Goal: Task Accomplishment & Management: Manage account settings

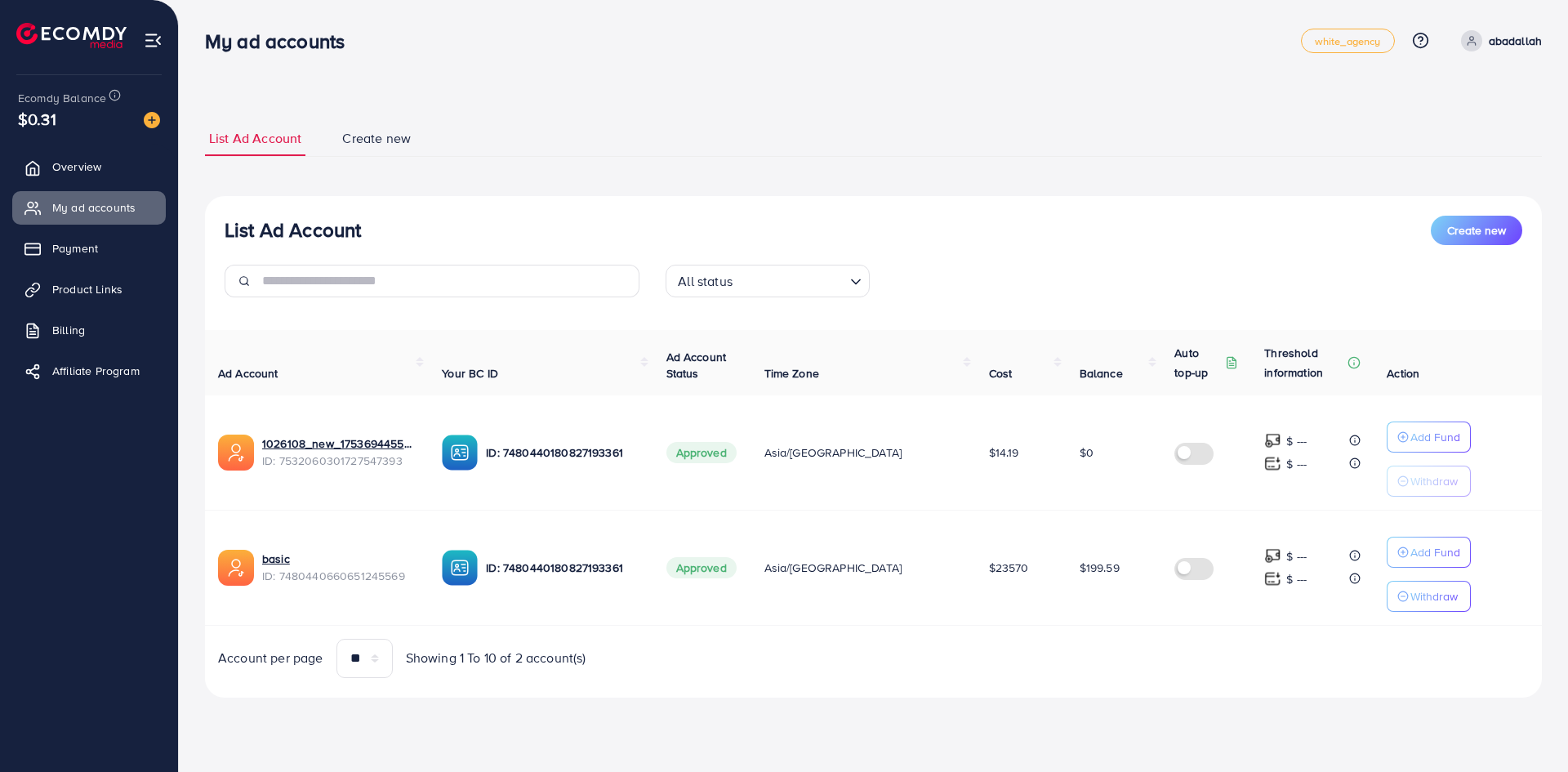
click at [1033, 52] on div "My ad accounts" at bounding box center [752, 41] width 1096 height 24
drag, startPoint x: 1102, startPoint y: 201, endPoint x: 1246, endPoint y: 668, distance: 488.7
click at [1246, 668] on div "List Ad Account Create new List Ad Account Create new All status Loading... Ad …" at bounding box center [873, 372] width 1389 height 743
click at [1246, 668] on div "Account per page ** ** ** *** Showing 1 To 10 of 2 account(s)" at bounding box center [873, 657] width 1363 height 39
drag, startPoint x: 1226, startPoint y: 669, endPoint x: 723, endPoint y: 76, distance: 777.6
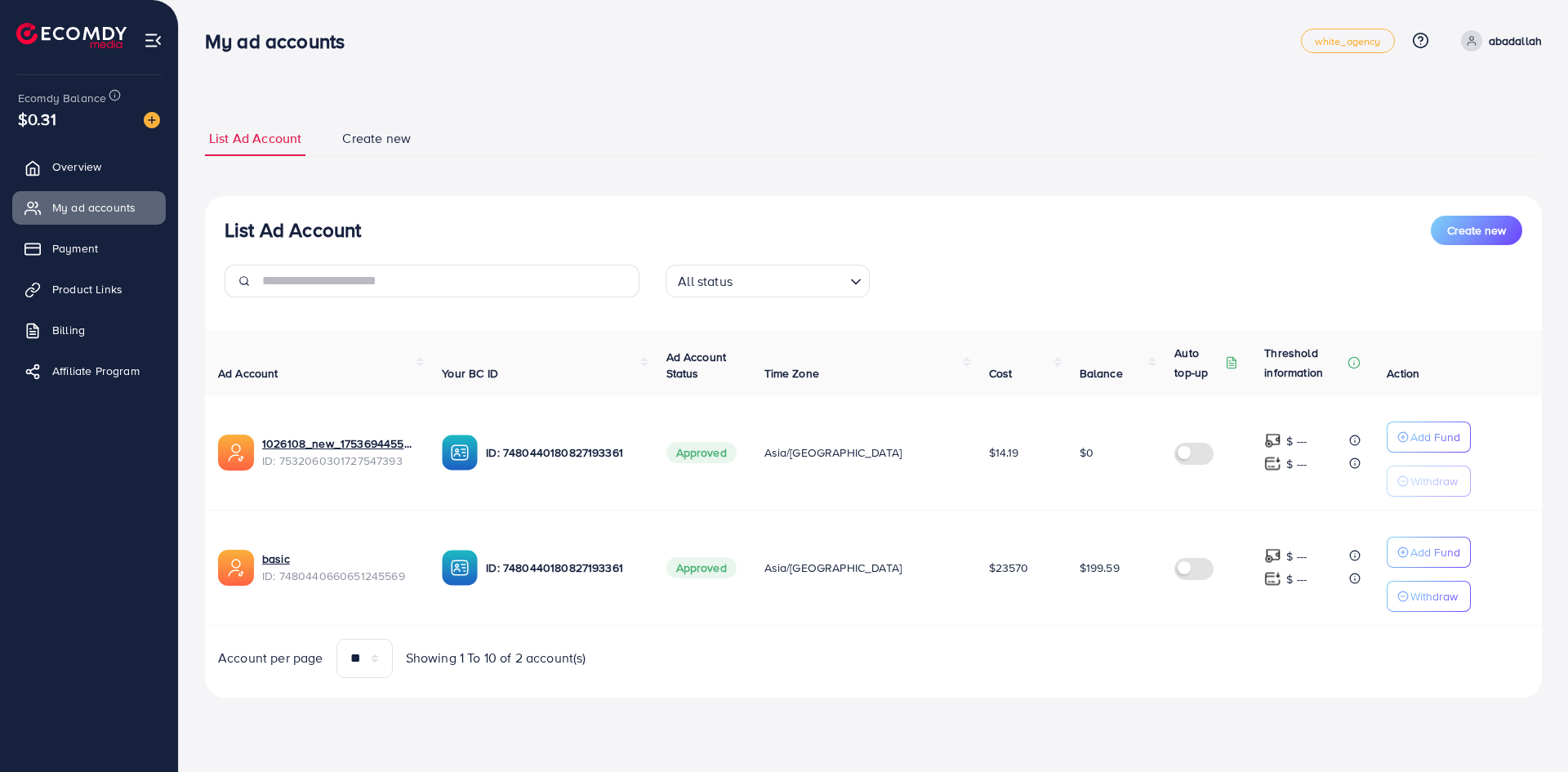
click at [723, 76] on div "List Ad Account Create new List Ad Account Create new All status Loading... Ad …" at bounding box center [873, 372] width 1389 height 743
click at [723, 75] on div "List Ad Account Create new List Ad Account Create new All status Loading... Ad …" at bounding box center [873, 372] width 1389 height 743
drag, startPoint x: 693, startPoint y: 152, endPoint x: 975, endPoint y: 762, distance: 672.0
click at [975, 762] on div "My ad accounts white_agency Help Center Contact Support Plans and Pricing Term …" at bounding box center [784, 386] width 1568 height 772
click at [980, 759] on div "My ad accounts white_agency Help Center Contact Support Plans and Pricing Term …" at bounding box center [784, 386] width 1568 height 772
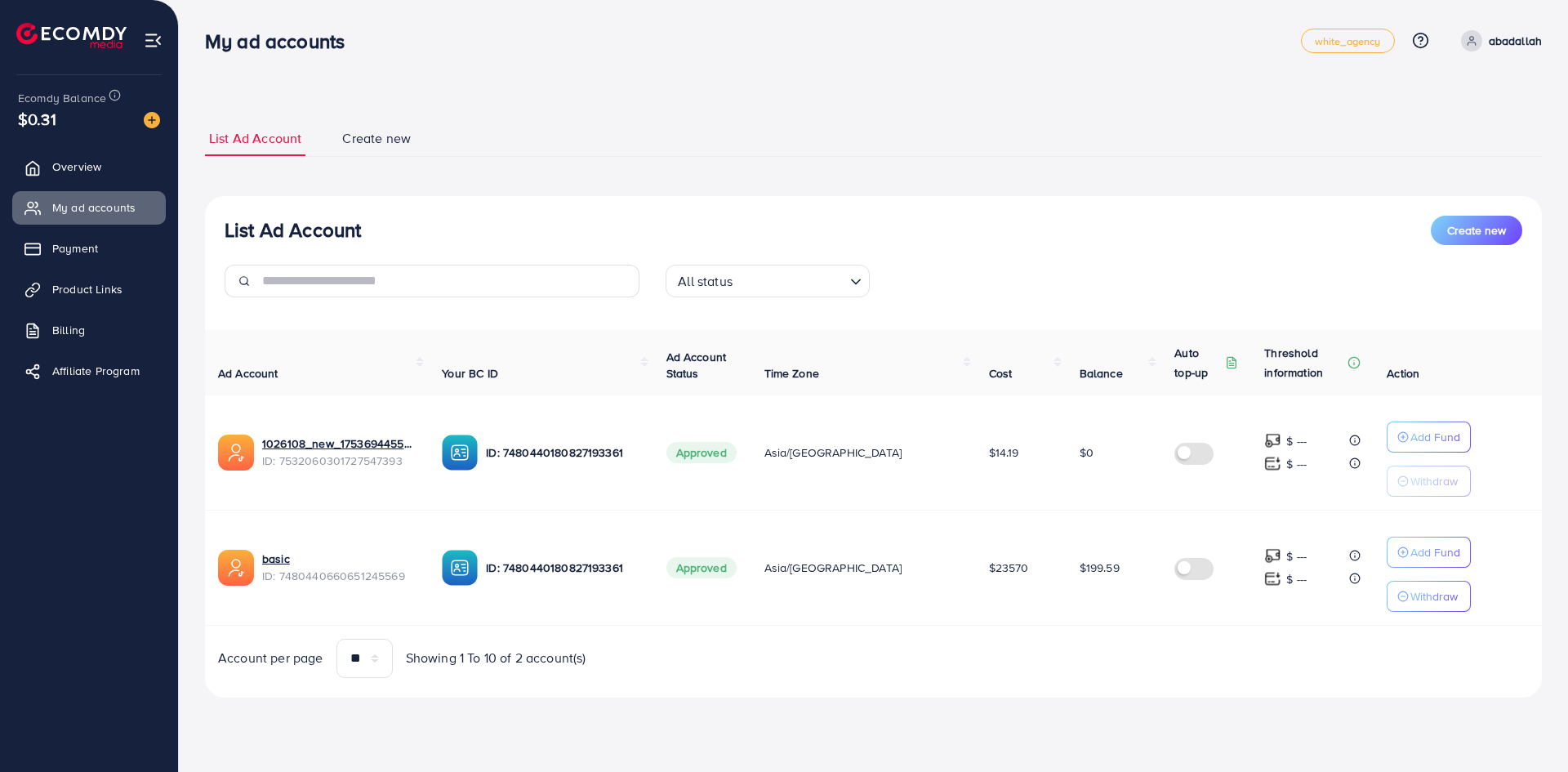
drag, startPoint x: 1022, startPoint y: 690, endPoint x: 77, endPoint y: 28, distance: 1153.8
click at [77, 34] on div "My ad accounts white_agency Help Center Contact Support Plans and Pricing Term …" at bounding box center [784, 372] width 1568 height 743
click at [78, 16] on li at bounding box center [77, 37] width 123 height 65
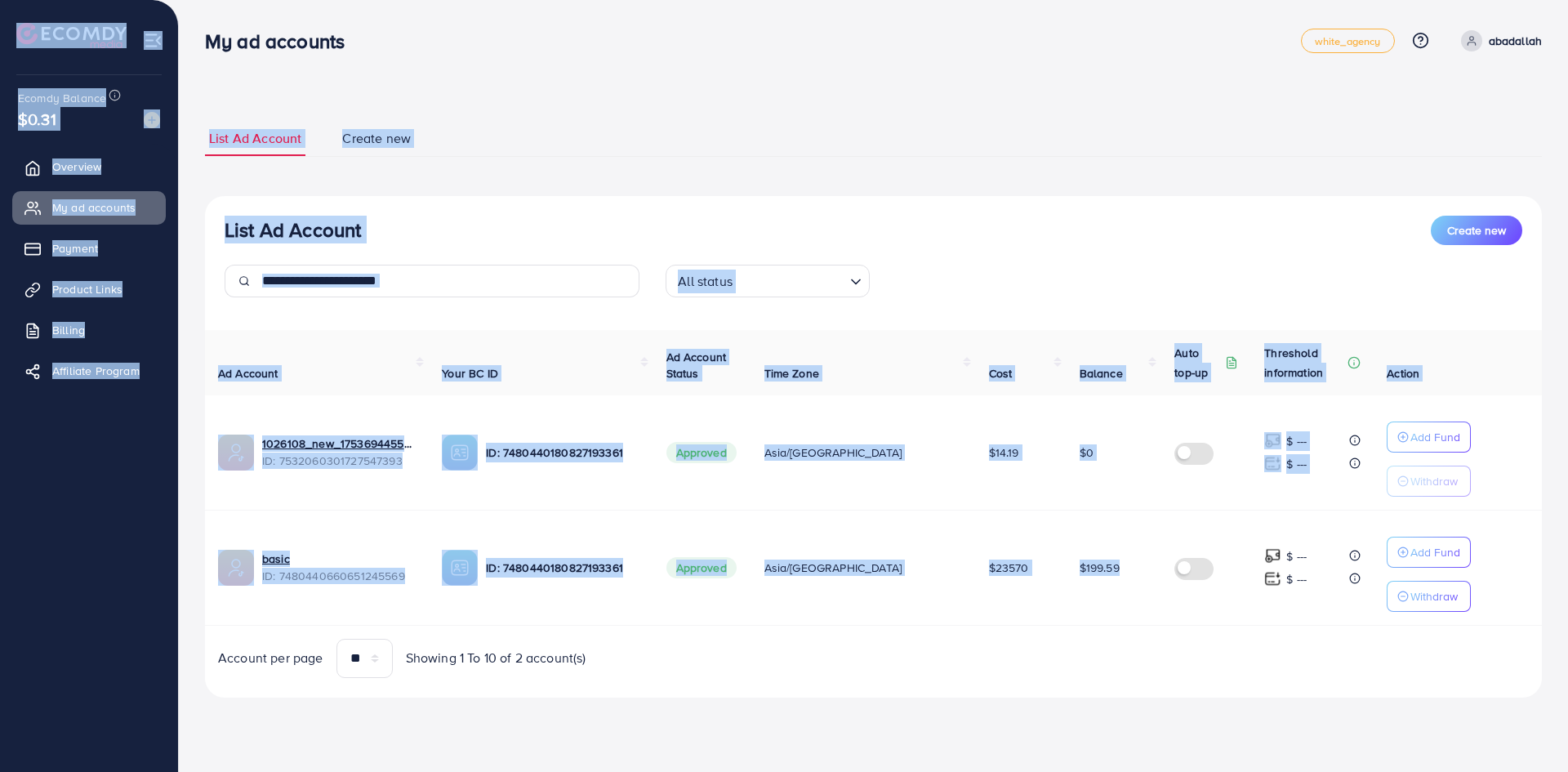
drag, startPoint x: 80, startPoint y: 12, endPoint x: 1216, endPoint y: 598, distance: 1278.2
click at [1213, 596] on div "My ad accounts white_agency Help Center Contact Support Plans and Pricing Term …" at bounding box center [784, 372] width 1568 height 743
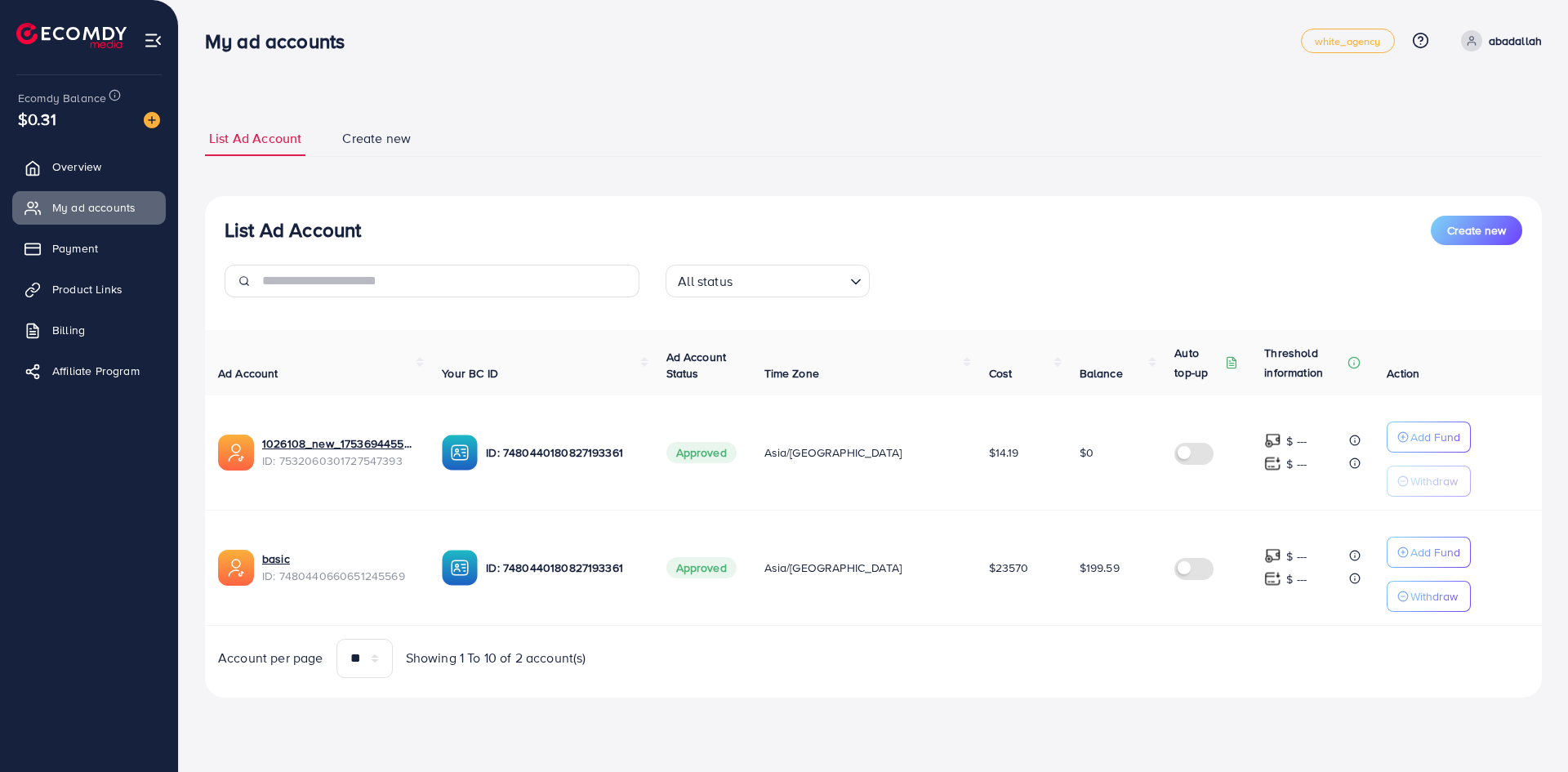
click at [1251, 618] on td "$ --- $ ---" at bounding box center [1312, 566] width 123 height 115
drag, startPoint x: 1373, startPoint y: 654, endPoint x: 50, endPoint y: 15, distance: 1469.2
click at [50, 15] on div "My ad accounts white_agency Help Center Contact Support Plans and Pricing Term …" at bounding box center [784, 372] width 1568 height 743
click at [50, 15] on li at bounding box center [77, 37] width 123 height 65
drag, startPoint x: 34, startPoint y: 7, endPoint x: 1116, endPoint y: 680, distance: 1274.2
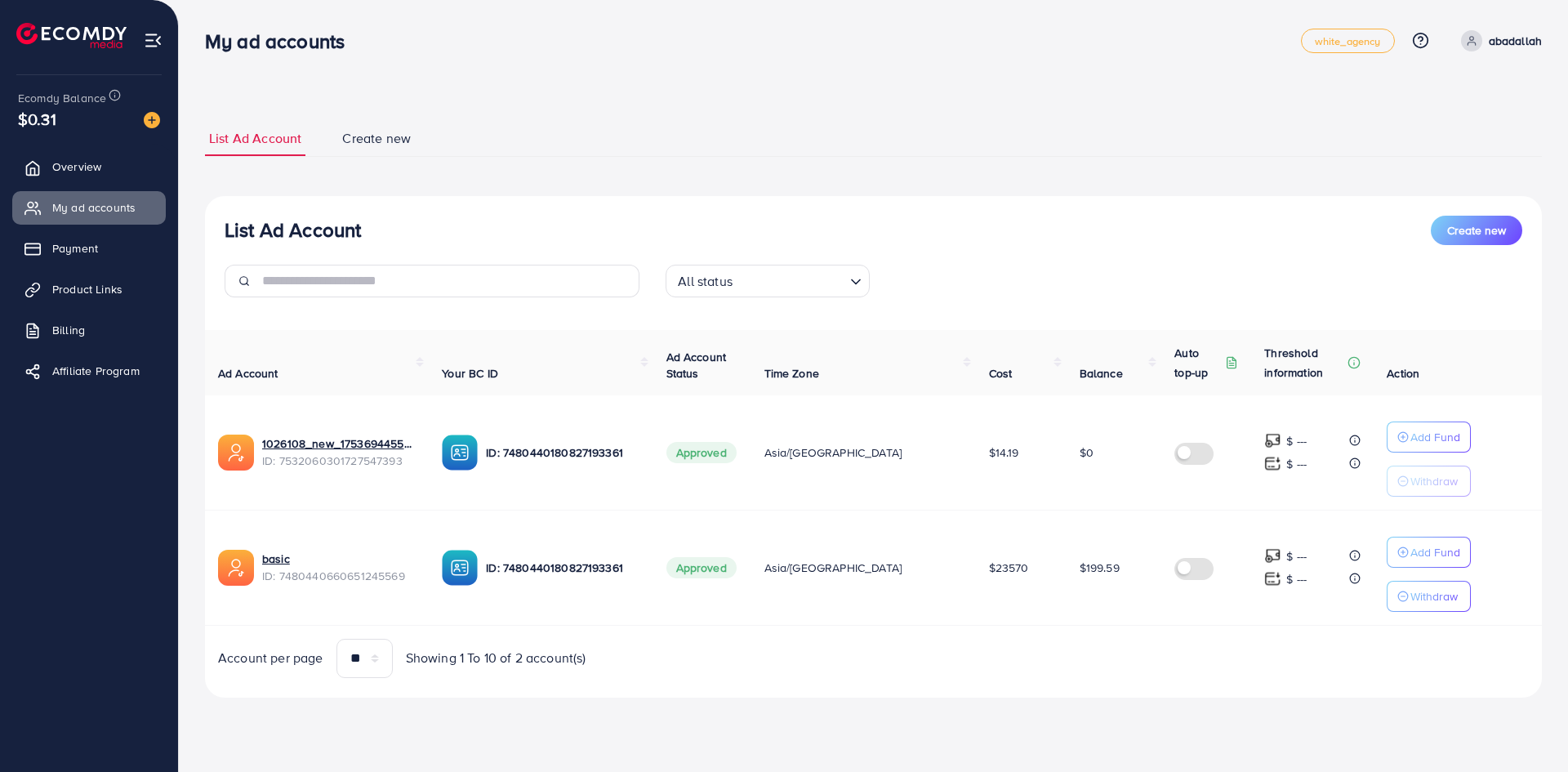
click at [1116, 681] on div "My ad accounts white_agency Help Center Contact Support Plans and Pricing Term …" at bounding box center [784, 372] width 1568 height 743
click at [1113, 680] on div "List Ad Account Create new All status Loading... Ad Account Your BC ID Ad Accou…" at bounding box center [873, 446] width 1337 height 501
click at [1111, 683] on div "List Ad Account Create new All status Loading... Ad Account Your BC ID Ad Accou…" at bounding box center [873, 446] width 1337 height 501
drag, startPoint x: 1041, startPoint y: 668, endPoint x: 43, endPoint y: 15, distance: 1192.6
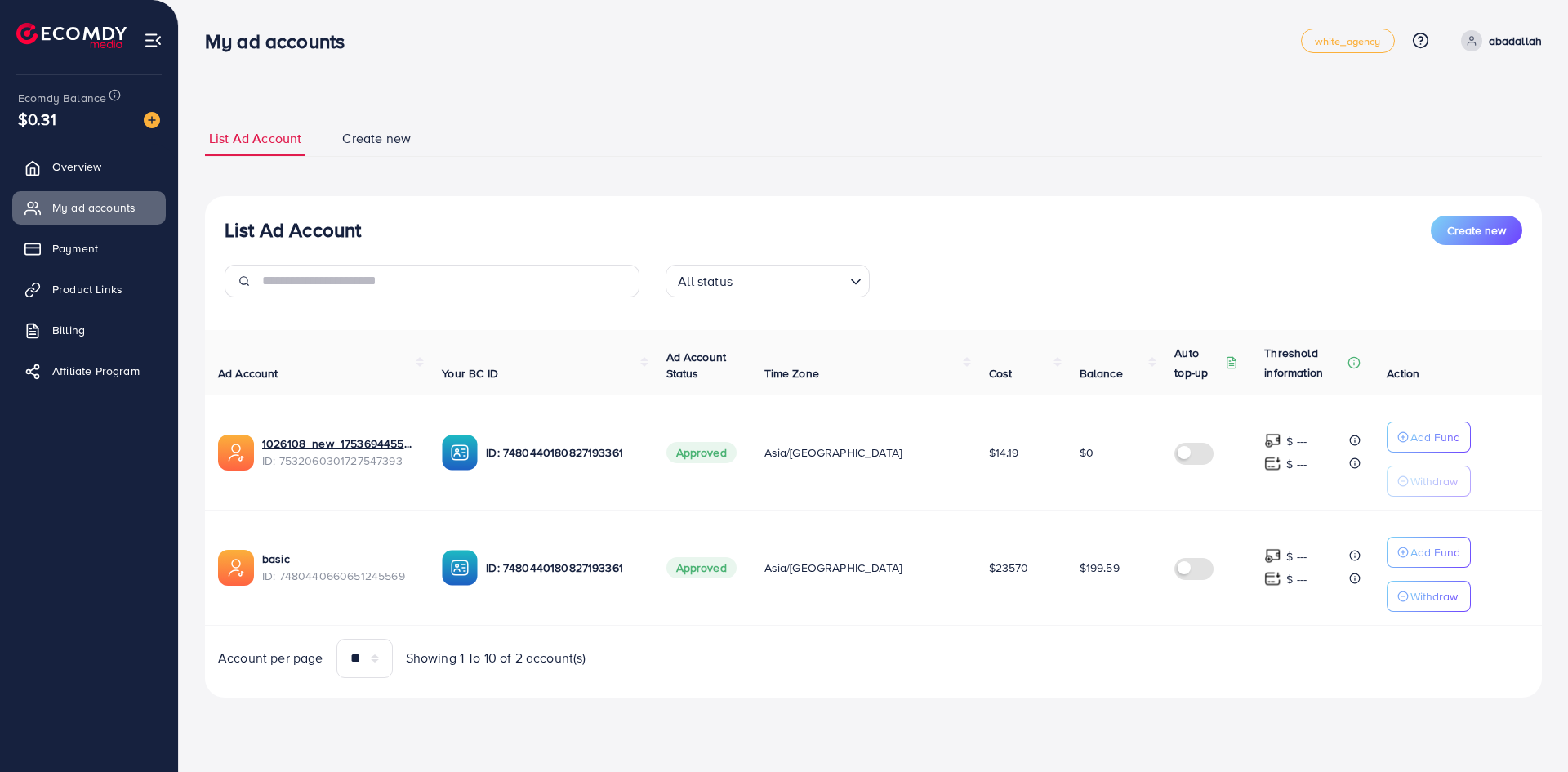
click at [43, 15] on div "My ad accounts white_agency Help Center Contact Support Plans and Pricing Term …" at bounding box center [784, 372] width 1568 height 743
click at [43, 15] on li at bounding box center [77, 37] width 123 height 65
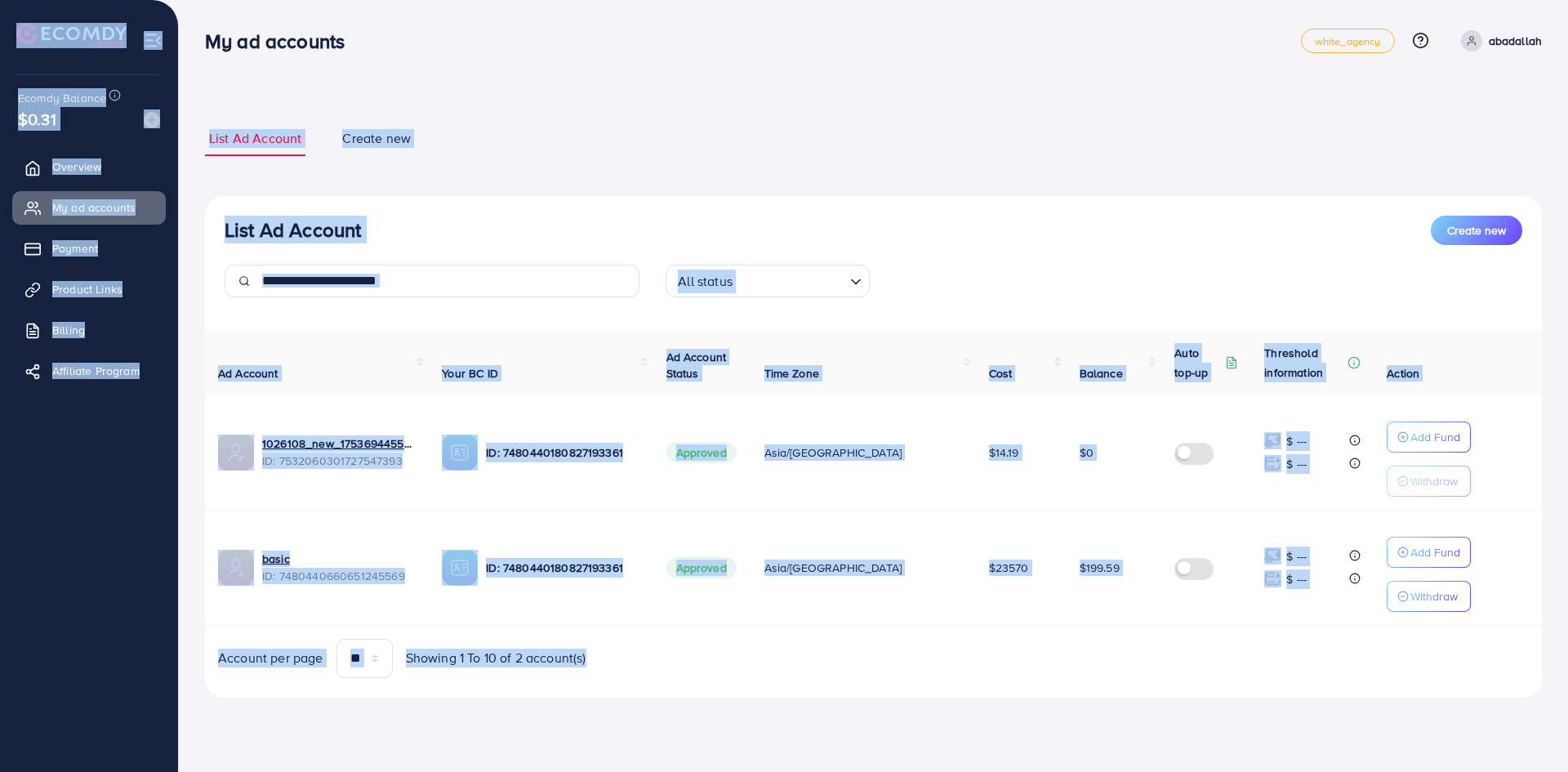
drag, startPoint x: 43, startPoint y: 13, endPoint x: 1183, endPoint y: 665, distance: 1313.3
click at [1183, 665] on div "My ad accounts white_agency Help Center Contact Support Plans and Pricing Term …" at bounding box center [784, 372] width 1568 height 743
click at [1185, 665] on div "Account per page ** ** ** *** Showing 1 To 10 of 2 account(s)" at bounding box center [873, 657] width 1363 height 39
drag, startPoint x: 1180, startPoint y: 662, endPoint x: 206, endPoint y: 29, distance: 1161.6
click at [206, 29] on div "My ad accounts white_agency Help Center Contact Support Plans and Pricing Term …" at bounding box center [784, 372] width 1568 height 743
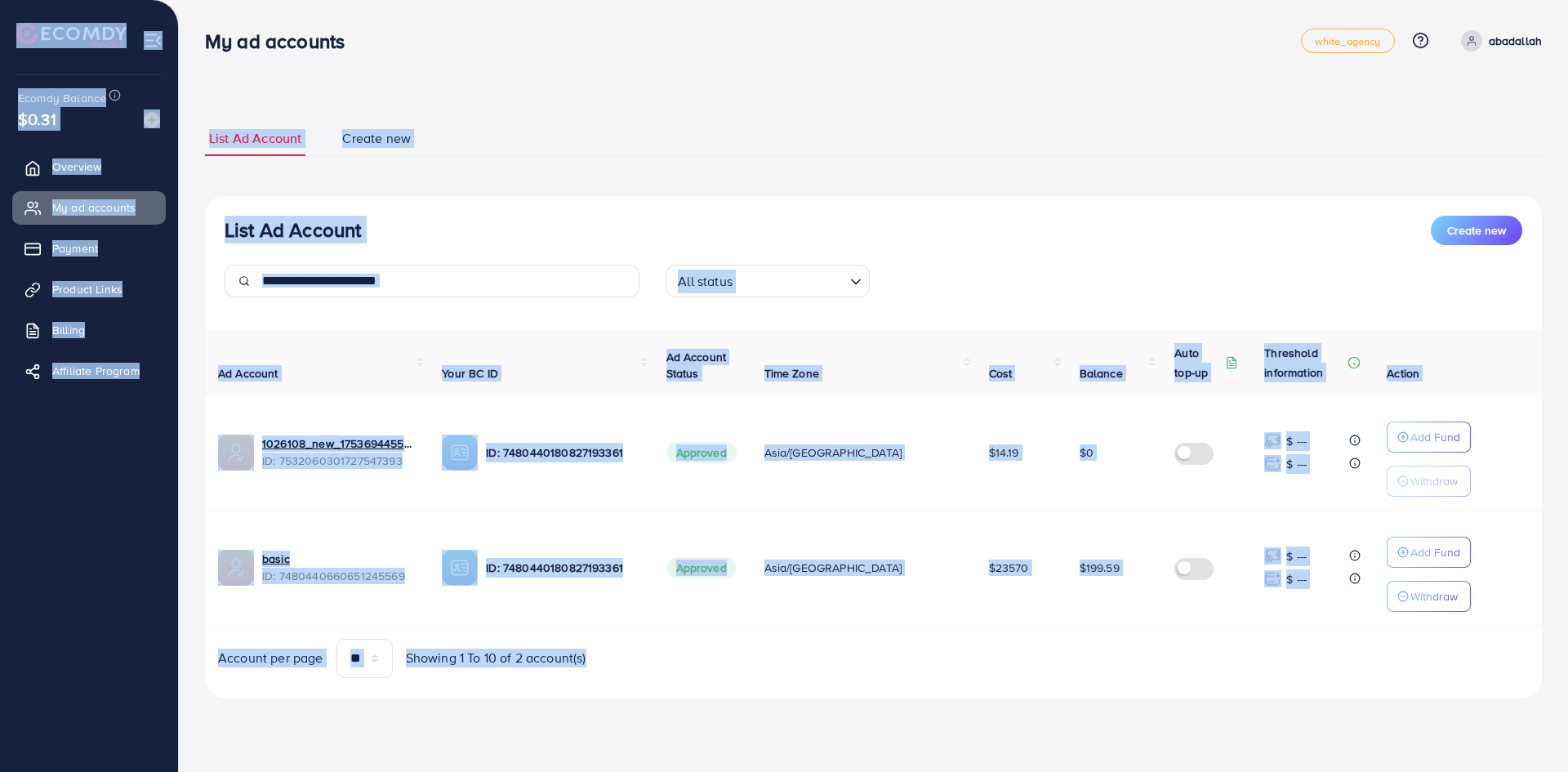
click at [206, 29] on h3 "My ad accounts" at bounding box center [281, 41] width 153 height 24
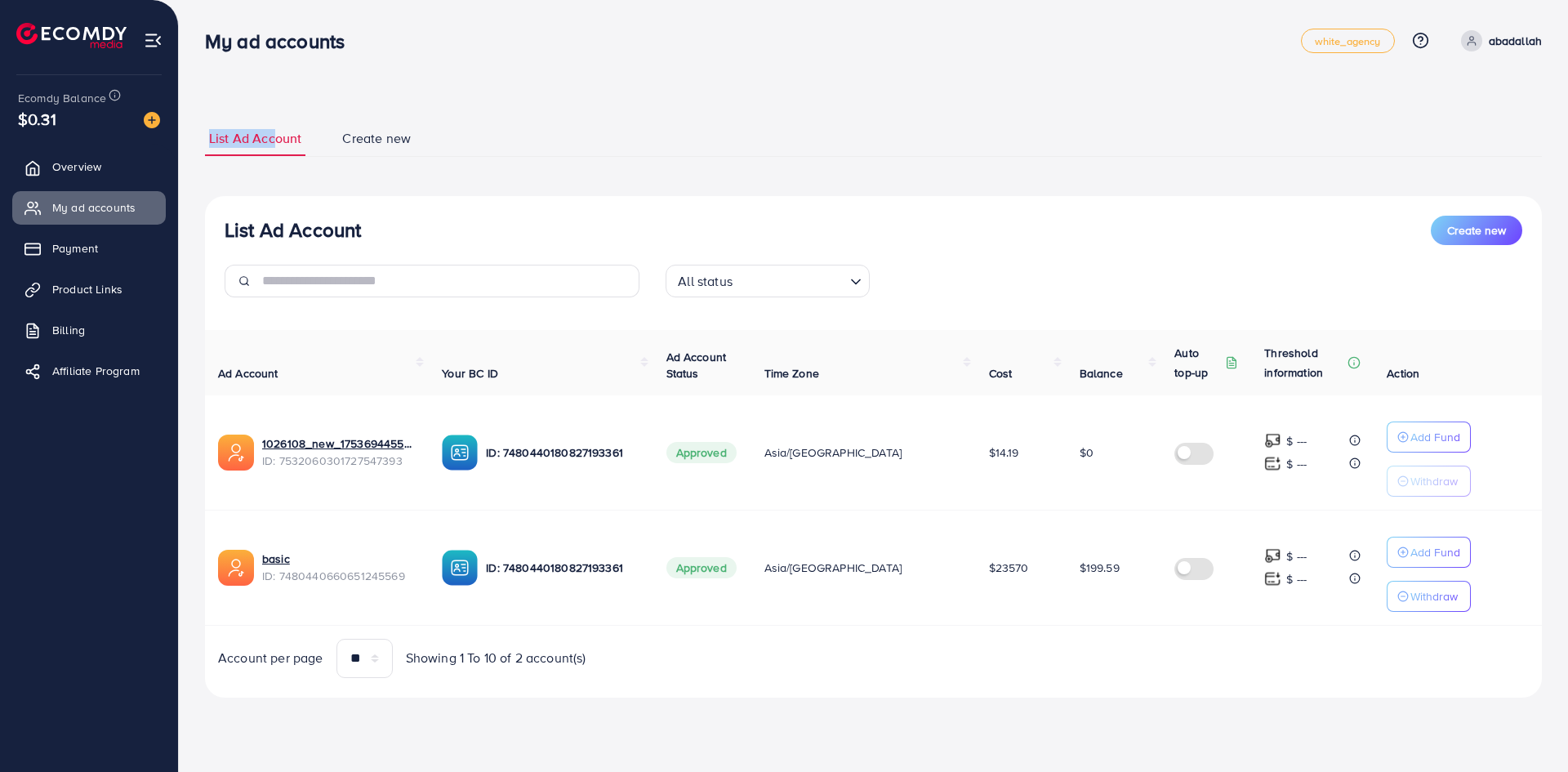
drag, startPoint x: 202, startPoint y: 22, endPoint x: 272, endPoint y: 83, distance: 92.8
click at [272, 83] on div "List Ad Account Create new List Ad Account Create new All status Loading... Ad …" at bounding box center [873, 372] width 1389 height 743
